Goal: Book appointment/travel/reservation

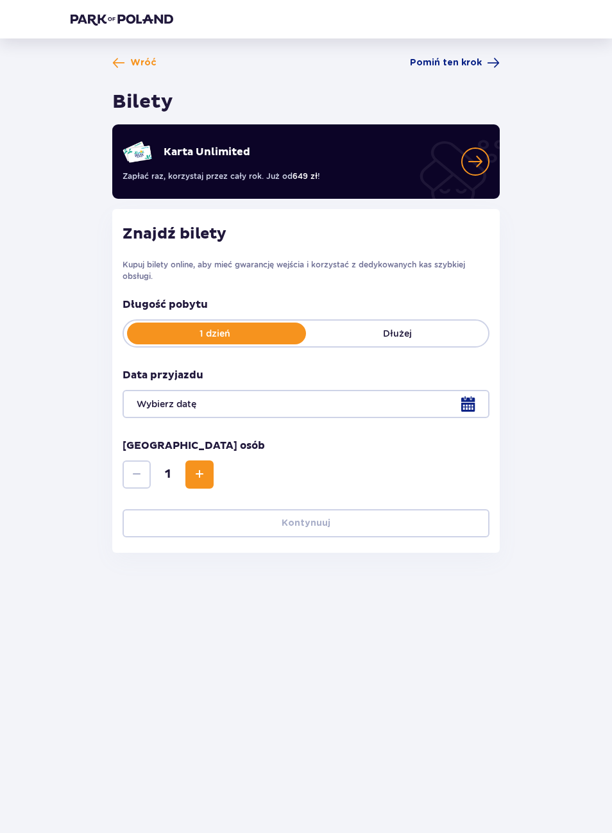
click at [423, 387] on div "Data przyjazdu" at bounding box center [305, 393] width 367 height 50
click at [424, 404] on div at bounding box center [305, 404] width 367 height 28
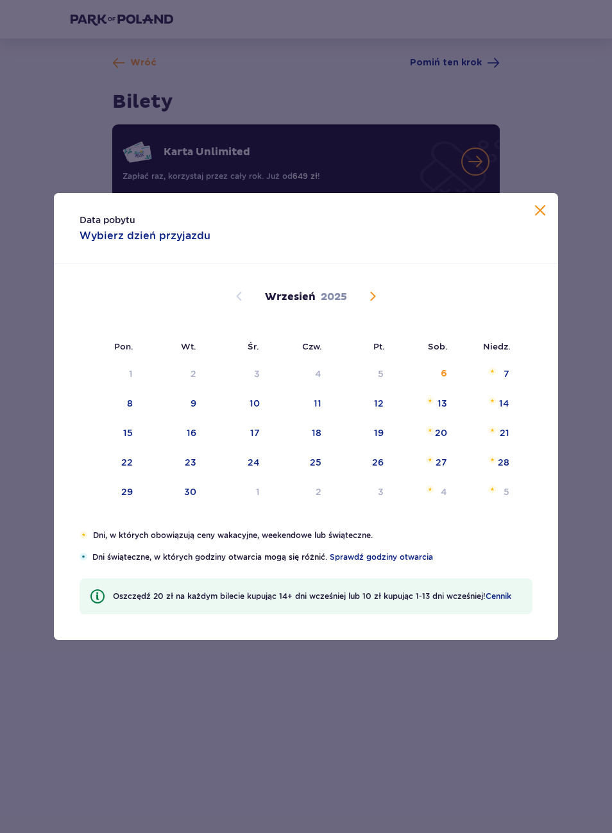
click at [123, 496] on div "29" at bounding box center [127, 491] width 12 height 13
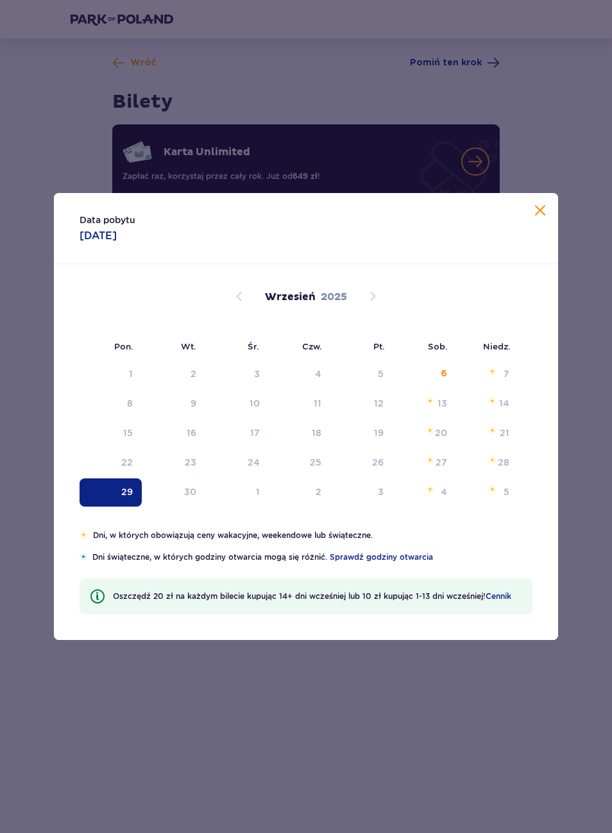
type input "[DATE]"
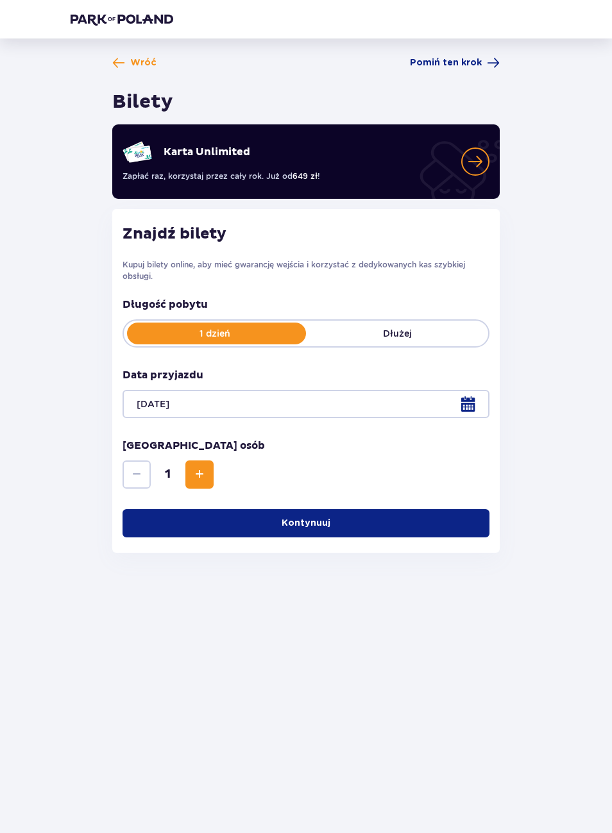
scroll to position [20, 0]
click at [408, 509] on button "Kontynuuj" at bounding box center [305, 523] width 367 height 28
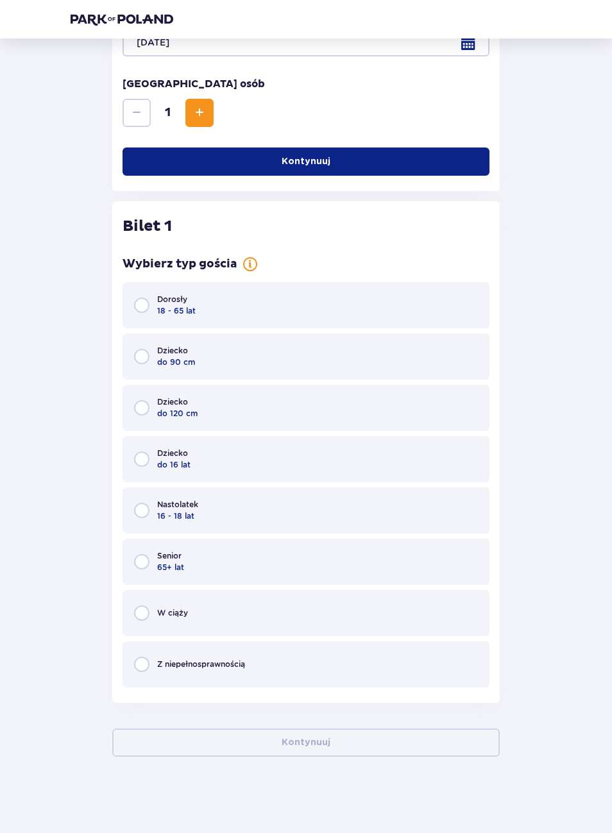
scroll to position [362, 0]
click at [408, 294] on div "Dorosły 18 - 65 lat" at bounding box center [305, 304] width 367 height 46
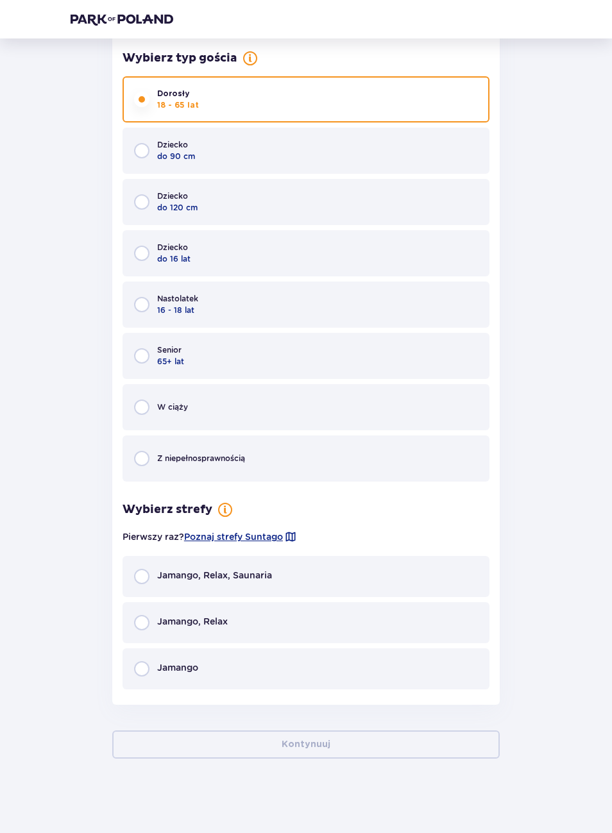
scroll to position [570, 0]
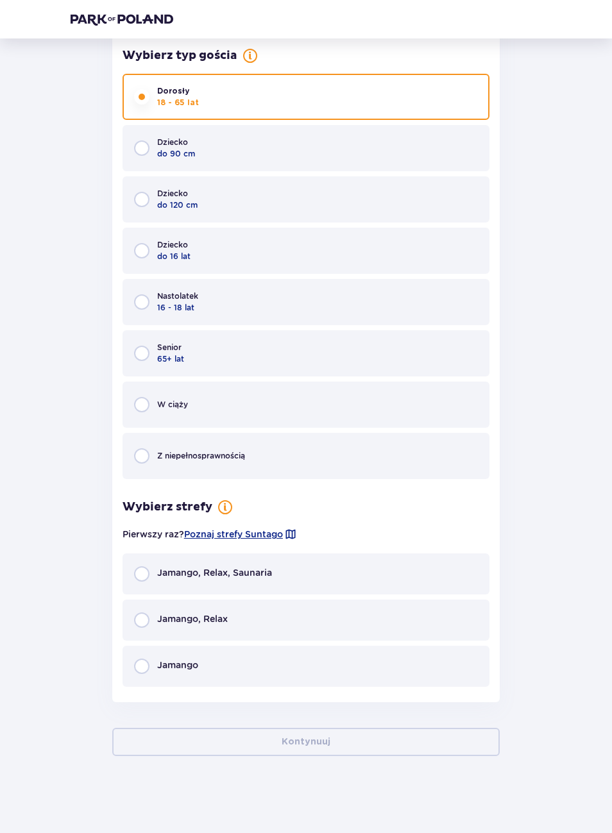
click at [137, 571] on input "radio" at bounding box center [141, 573] width 15 height 15
radio input "true"
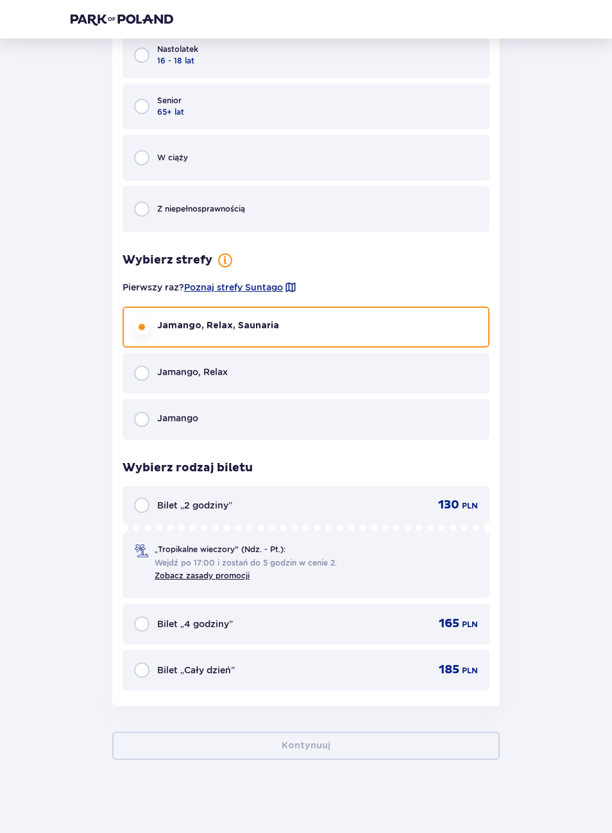
scroll to position [818, 0]
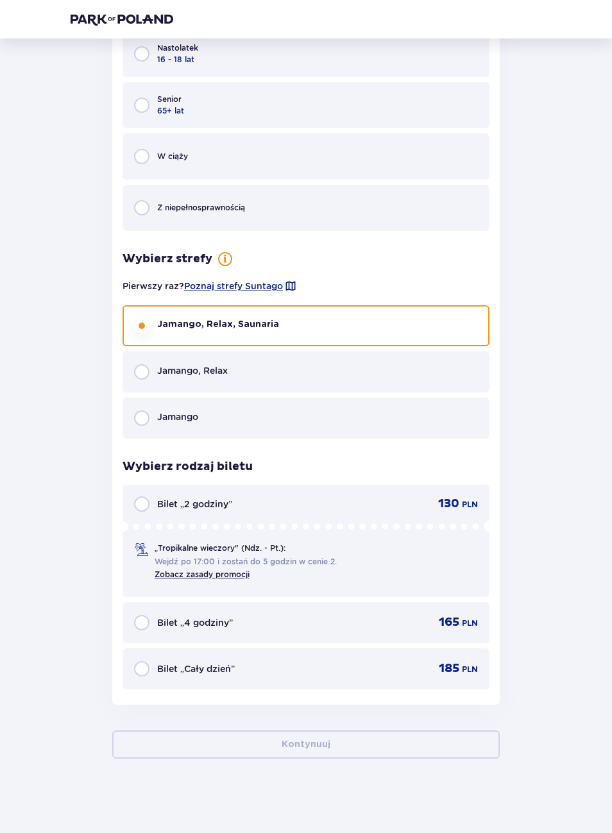
click at [349, 546] on div "„Tropikalne wieczory" (Ndz. - Pt.): Wejdź po 17:00 i zostań do 5 godzin w cenie…" at bounding box center [306, 549] width 344 height 61
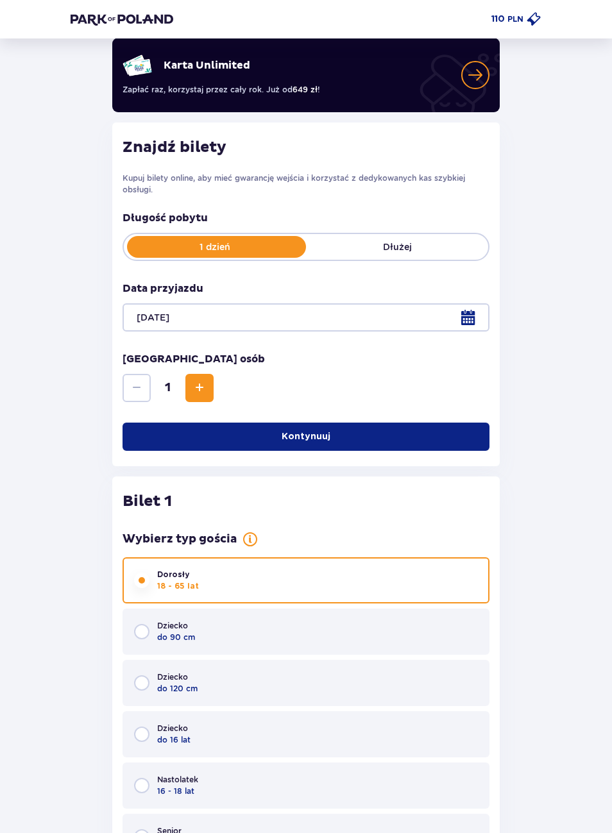
scroll to position [86, 0]
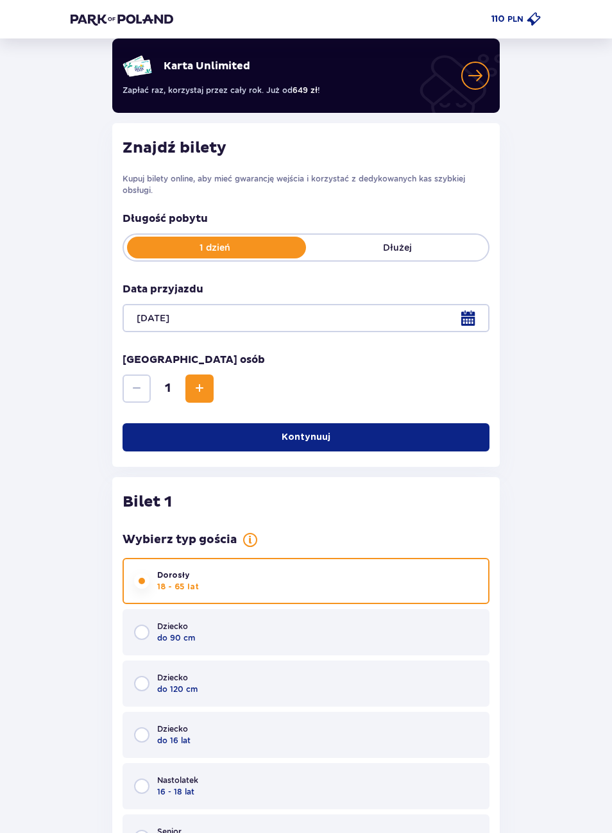
click at [190, 385] on button "Increase" at bounding box center [199, 388] width 28 height 28
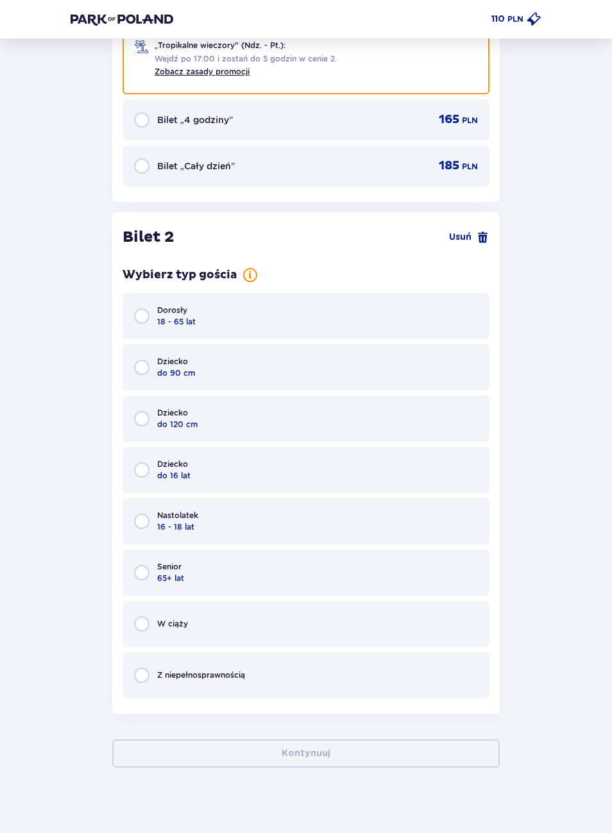
scroll to position [1330, 0]
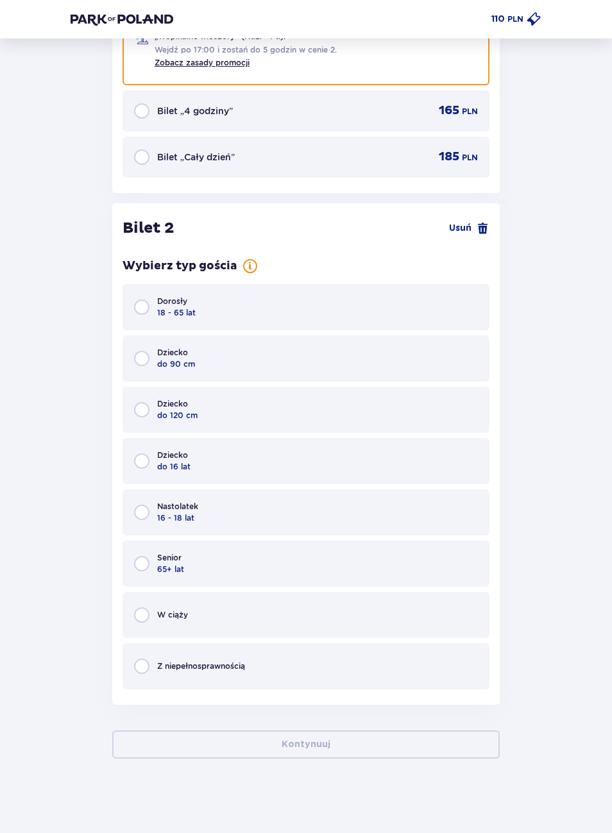
click at [138, 308] on input "radio" at bounding box center [141, 306] width 15 height 15
radio input "true"
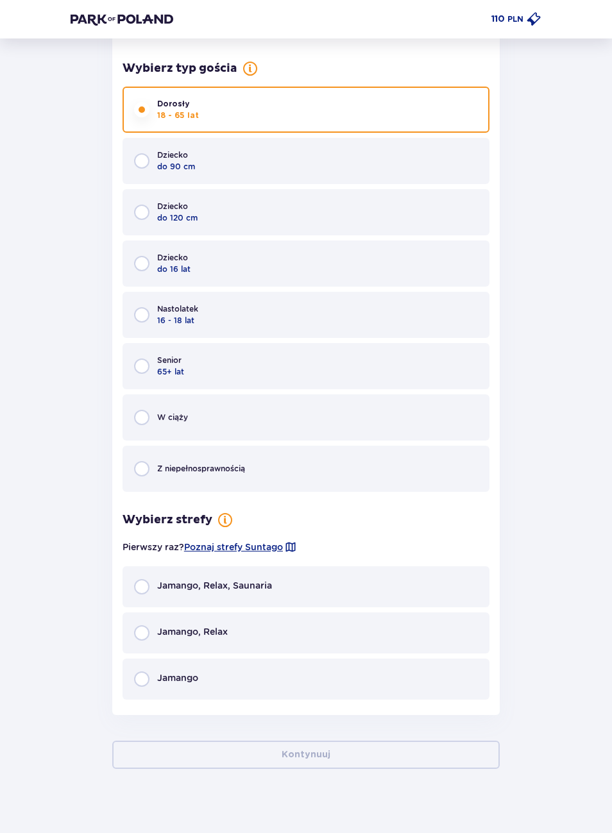
scroll to position [1538, 0]
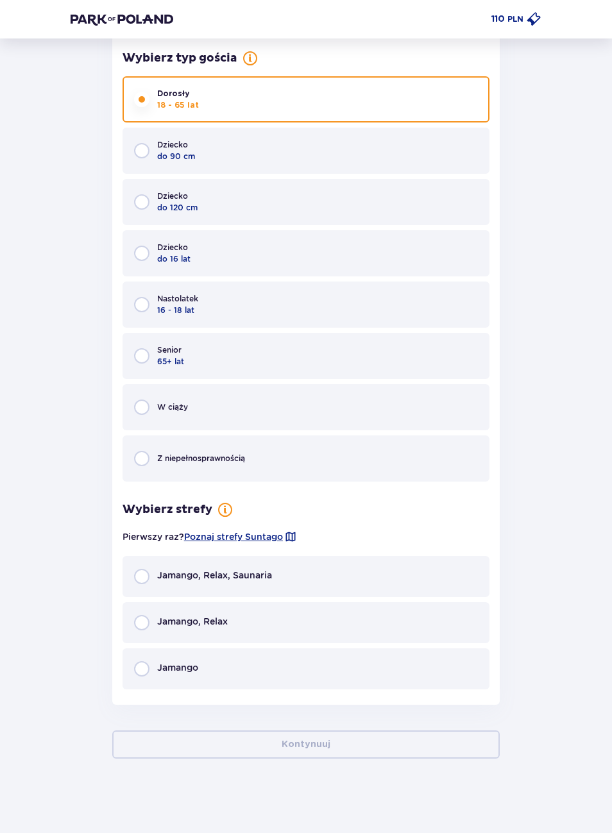
click at [266, 538] on span "Poznaj strefy Suntago" at bounding box center [233, 536] width 99 height 13
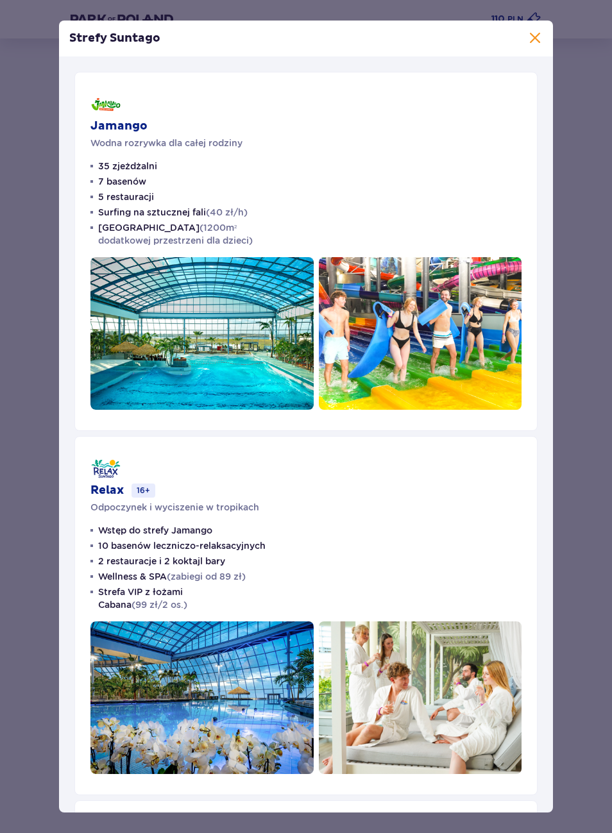
click at [589, 314] on div "Strefy Suntago Jamango Wodna rozrywka dla całej rodziny 35 zjeżdżalni 7 basenów…" at bounding box center [306, 416] width 612 height 833
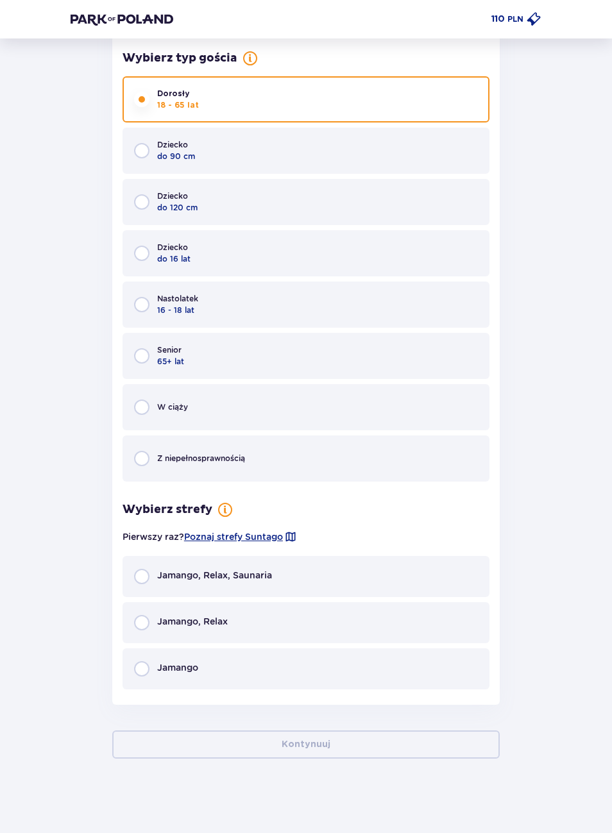
click at [407, 611] on div "Jamango, Relax" at bounding box center [305, 622] width 367 height 41
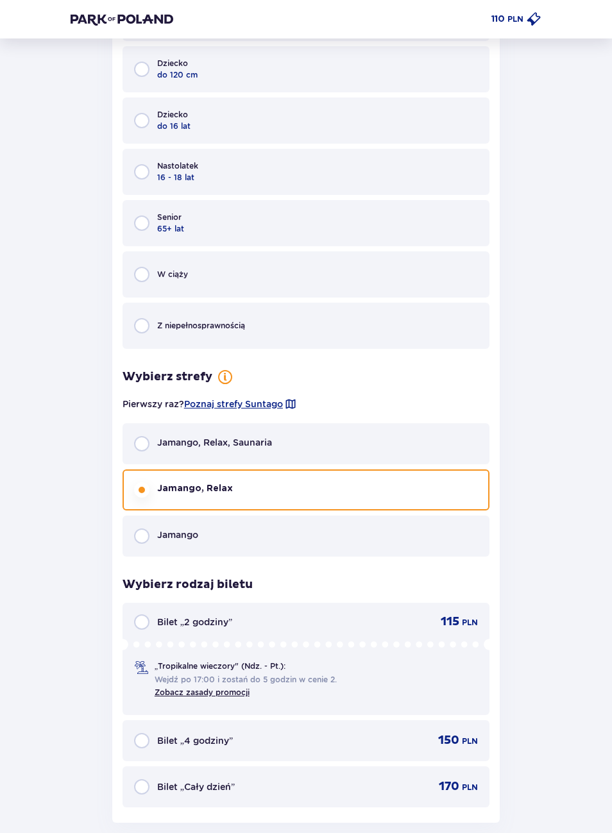
click at [414, 442] on div "Jamango, Relax, Saunaria" at bounding box center [305, 443] width 367 height 41
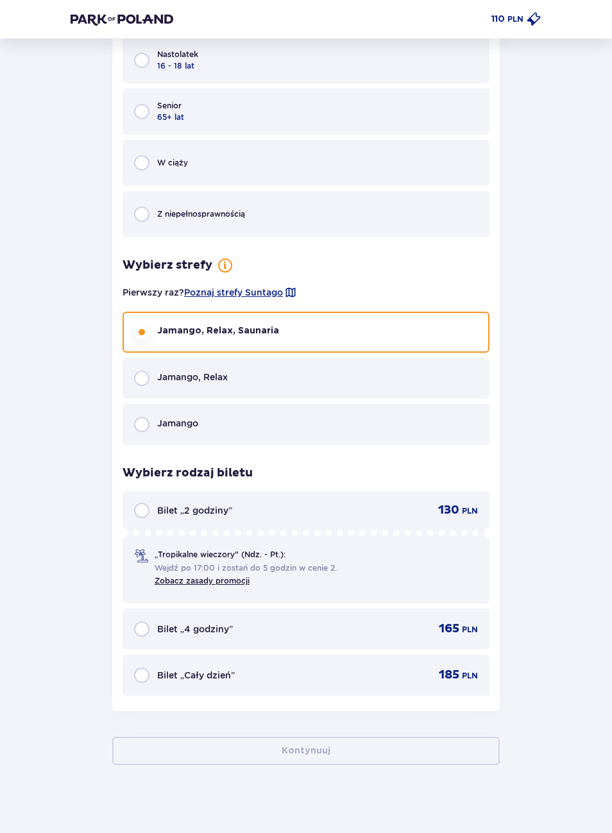
scroll to position [1786, 0]
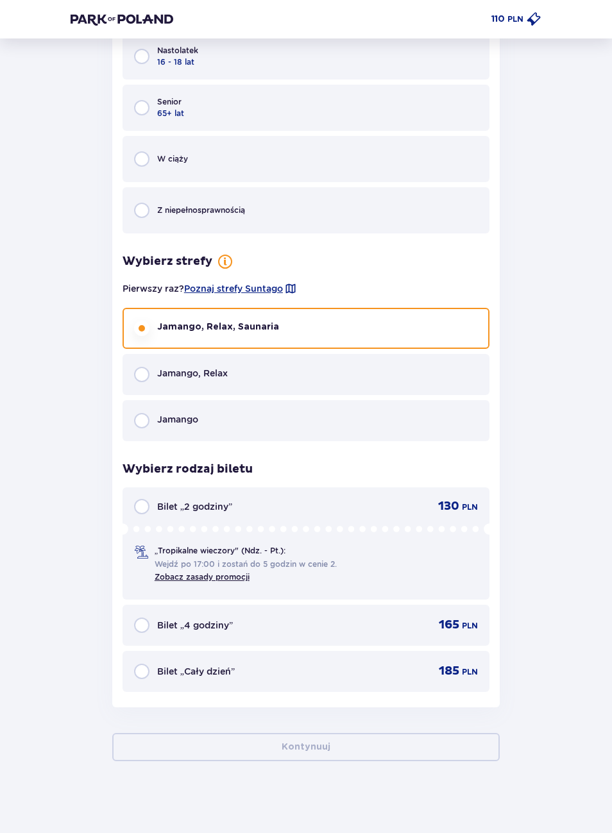
click at [456, 373] on div "Jamango, Relax" at bounding box center [305, 374] width 367 height 41
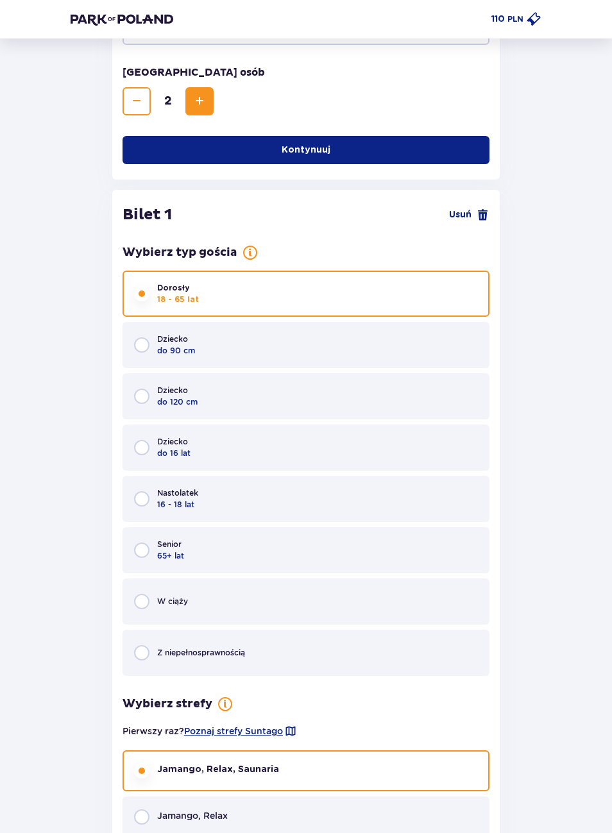
scroll to position [362, 0]
